Goal: Information Seeking & Learning: Learn about a topic

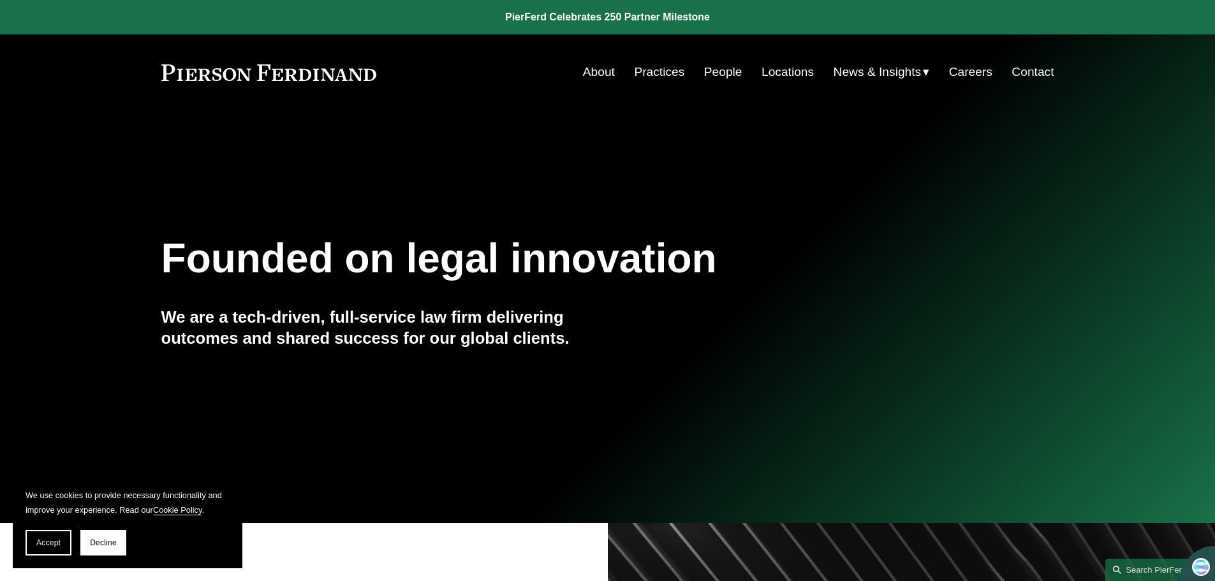
click at [718, 74] on link "People" at bounding box center [723, 72] width 38 height 24
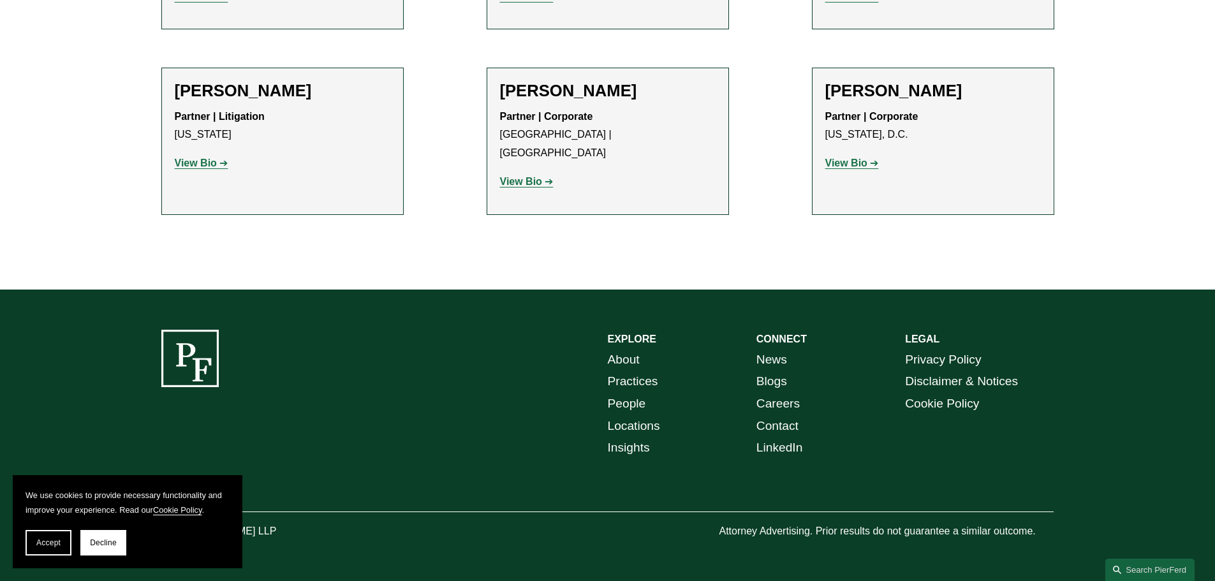
scroll to position [15761, 0]
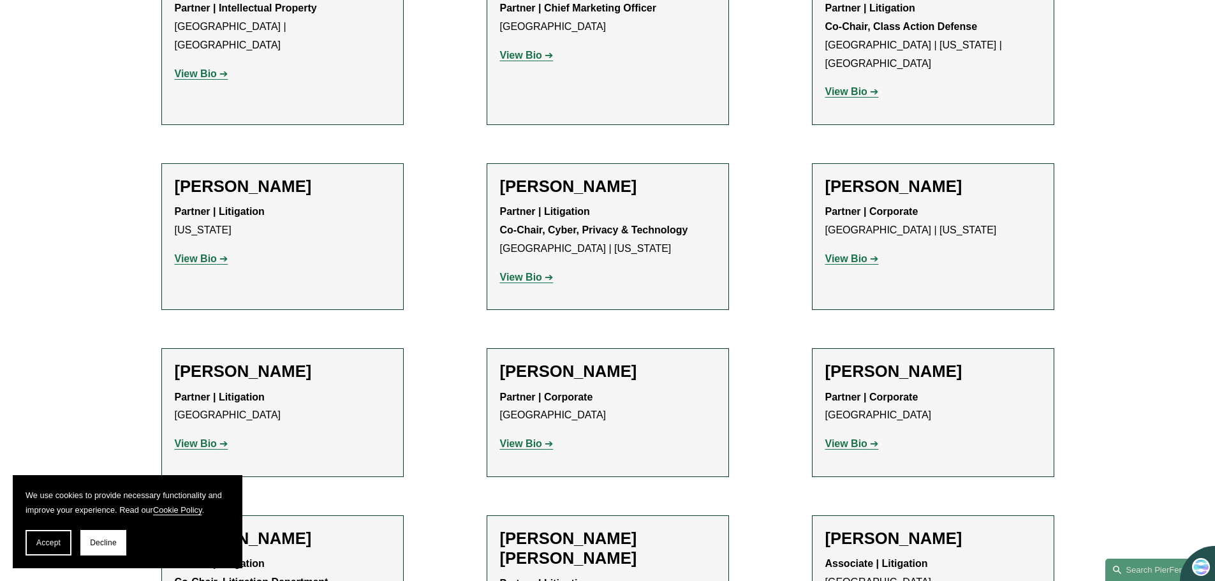
scroll to position [11168, 0]
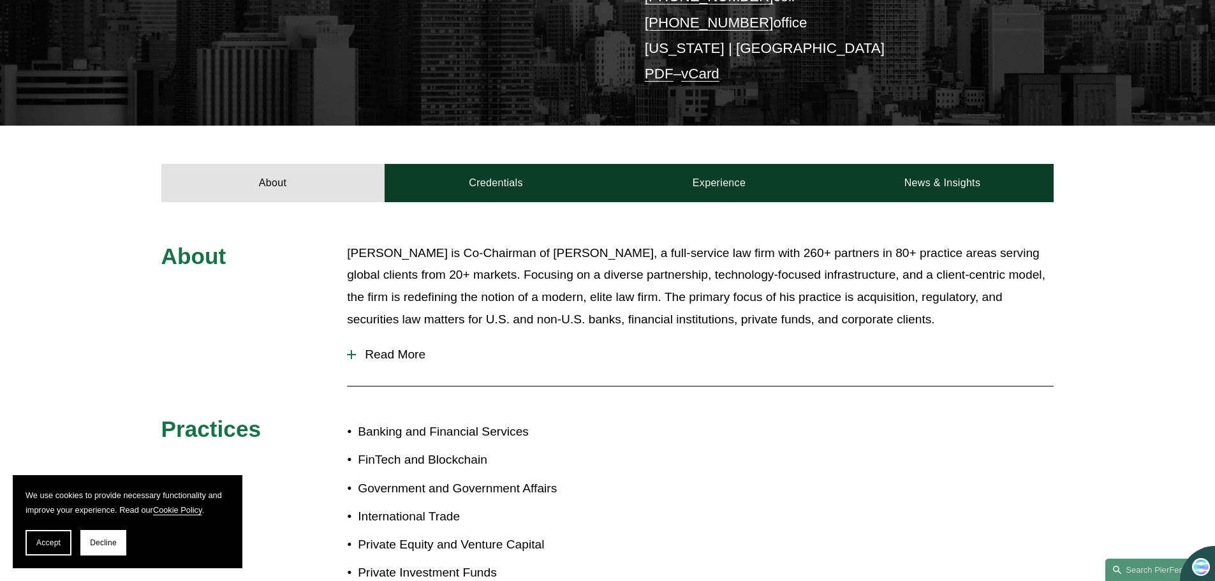
scroll to position [319, 0]
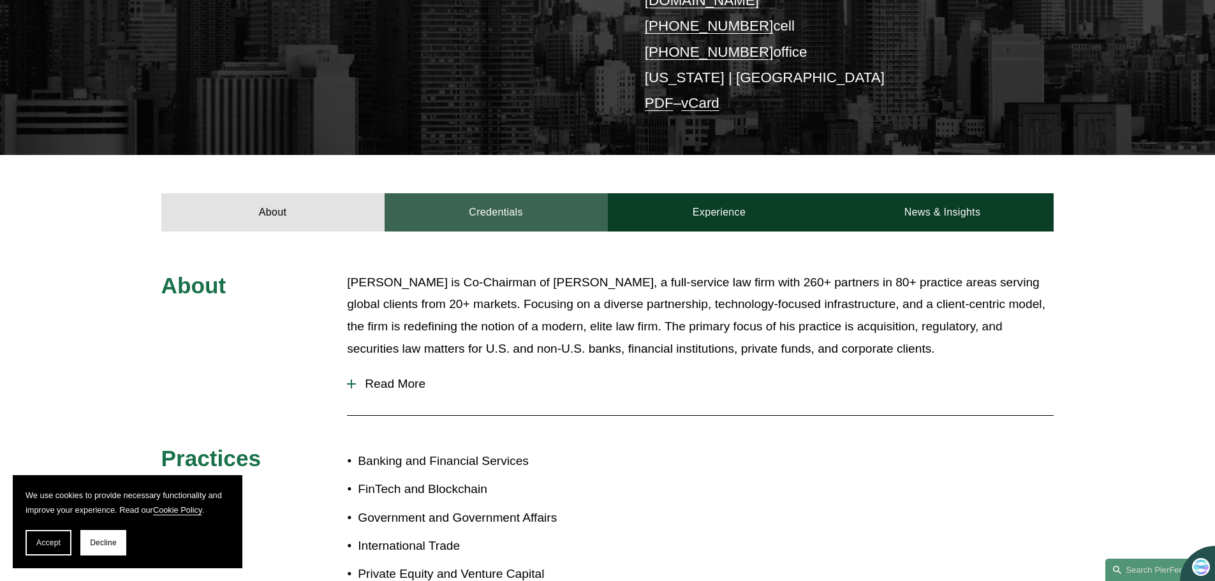
click at [517, 195] on link "Credentials" at bounding box center [496, 212] width 223 height 38
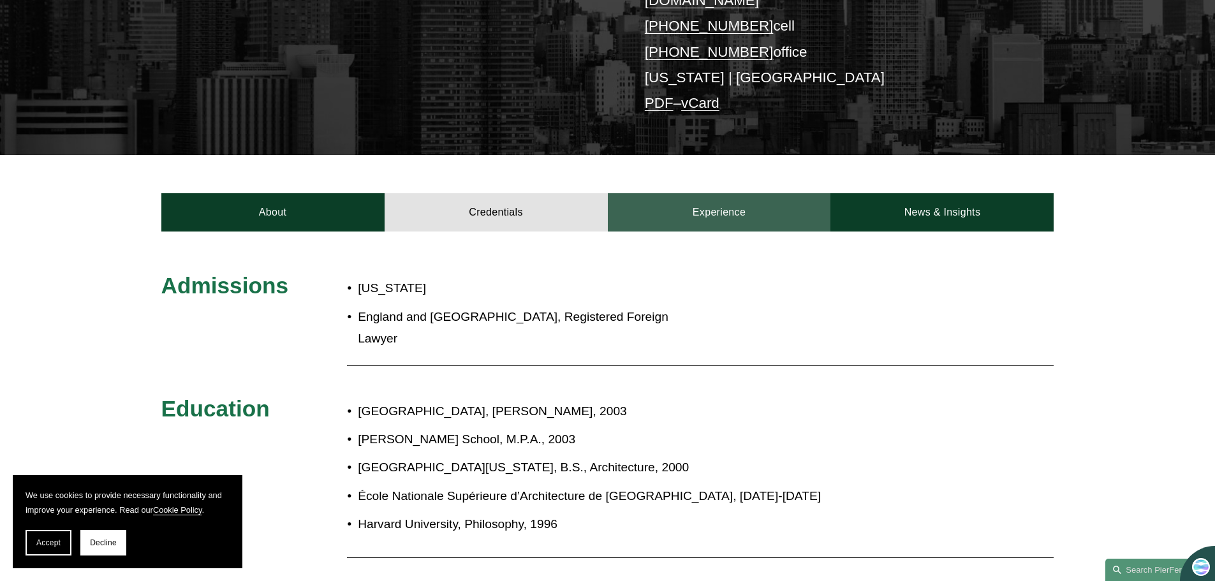
click at [716, 198] on link "Experience" at bounding box center [719, 212] width 223 height 38
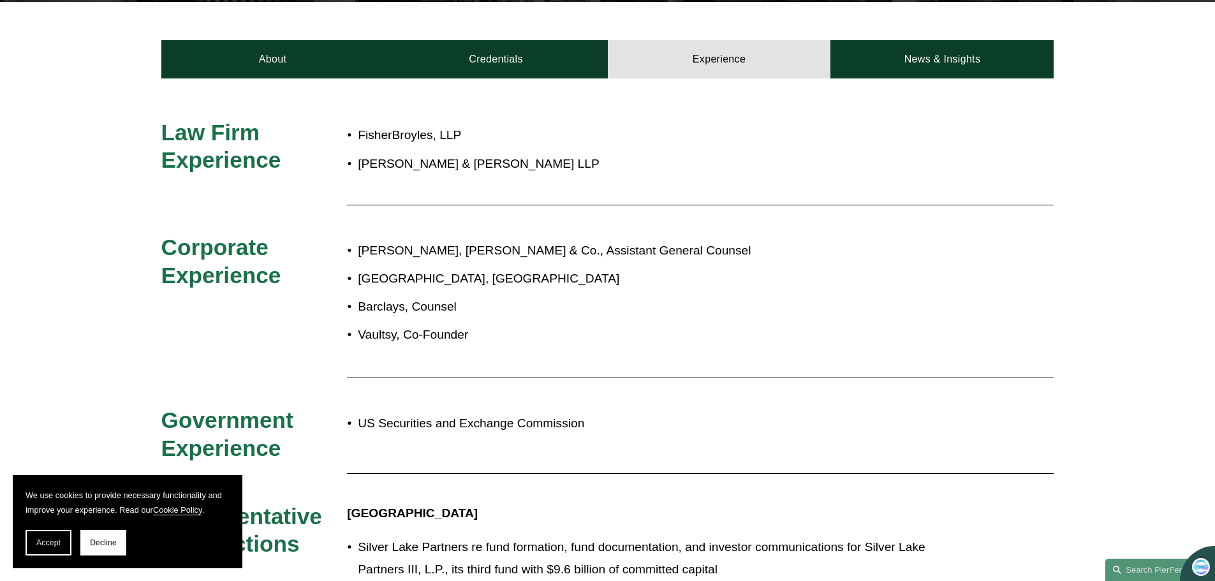
scroll to position [339, 0]
